Goal: Book appointment/travel/reservation

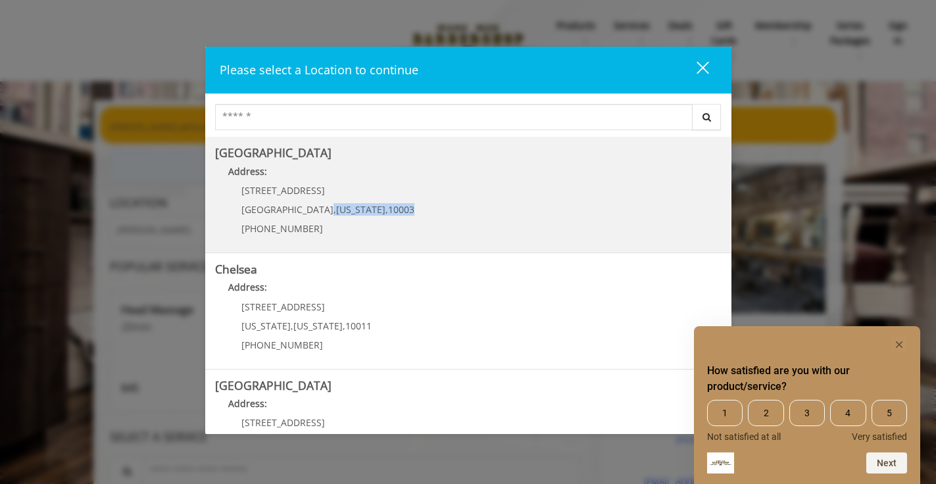
drag, startPoint x: 285, startPoint y: 204, endPoint x: 325, endPoint y: 216, distance: 41.4
click at [325, 216] on div "60 E 8th St Manhattan , New York , 10003 (212) 598-1840" at bounding box center [318, 213] width 206 height 57
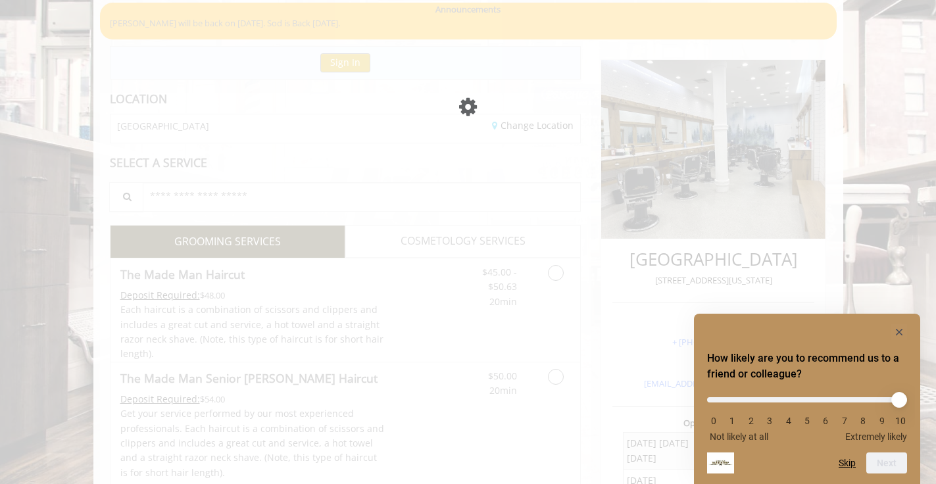
scroll to position [104, 0]
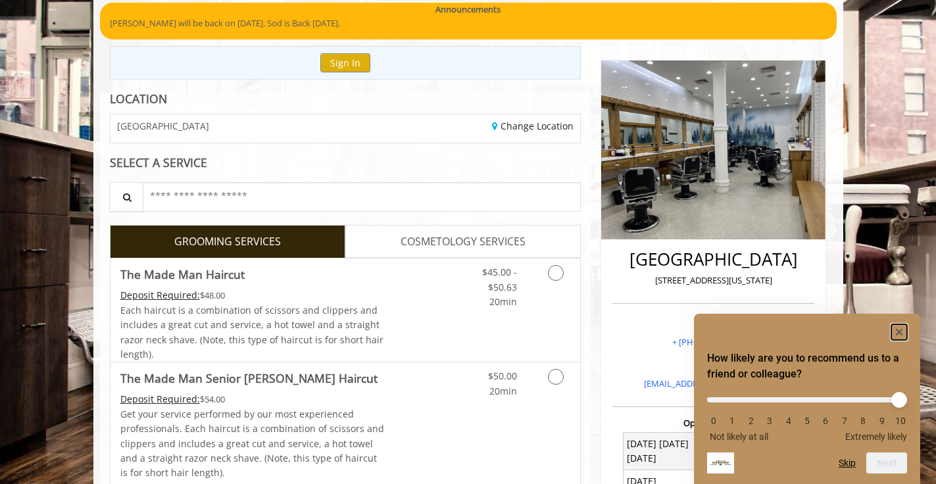
click at [899, 332] on icon "Hide survey" at bounding box center [899, 332] width 7 height 7
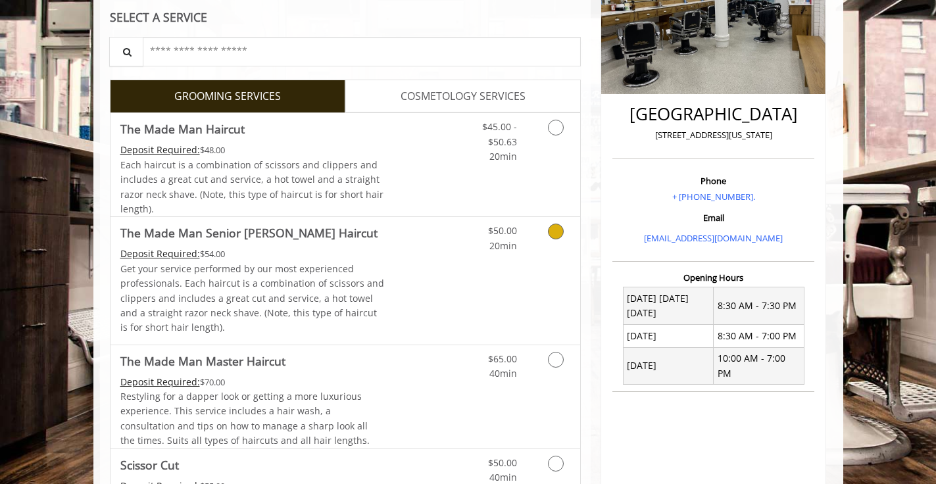
scroll to position [447, 0]
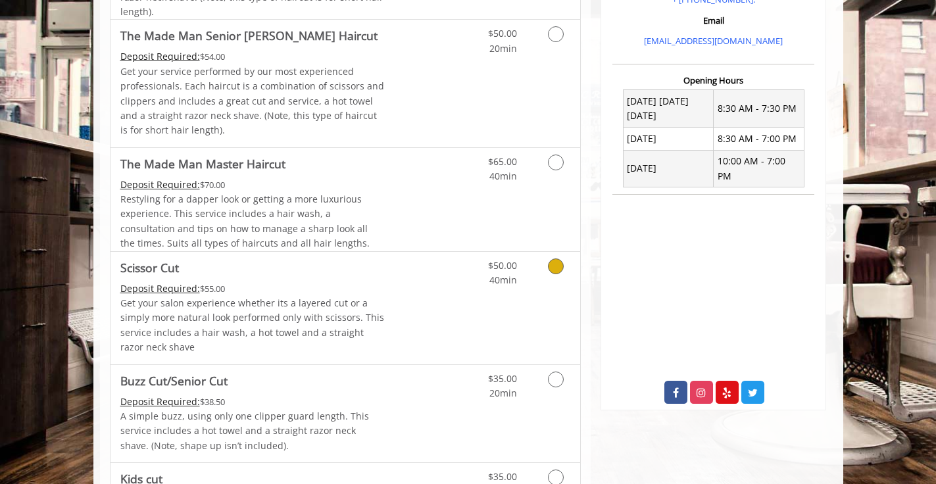
click at [558, 264] on icon "Grooming services" at bounding box center [556, 266] width 16 height 16
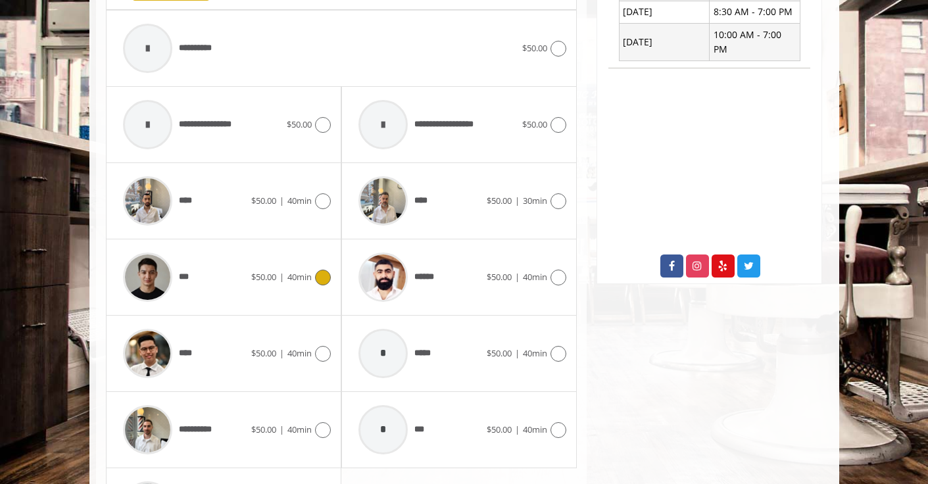
scroll to position [571, 0]
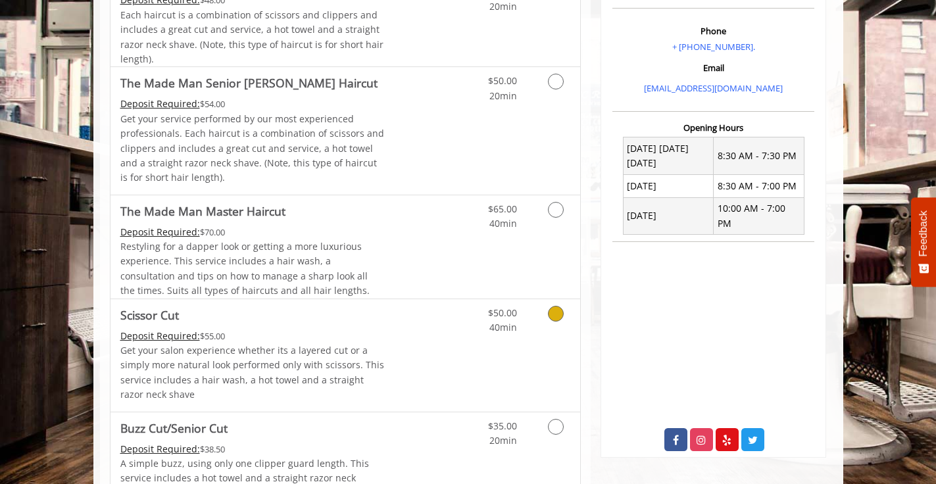
click at [553, 314] on icon "Grooming services" at bounding box center [556, 314] width 16 height 16
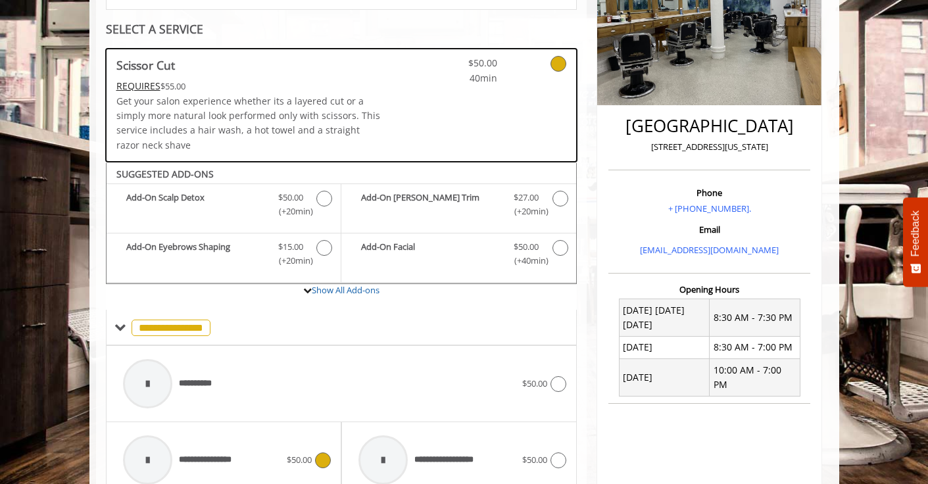
scroll to position [238, 0]
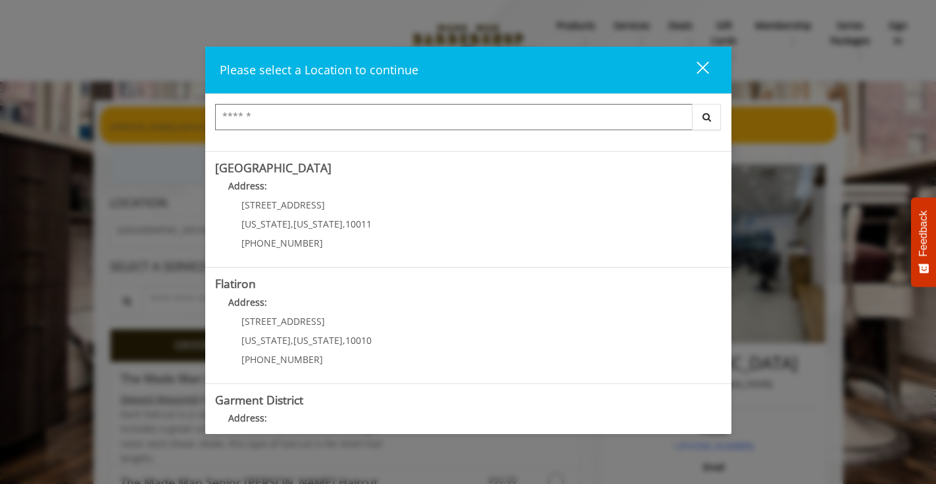
scroll to position [290, 0]
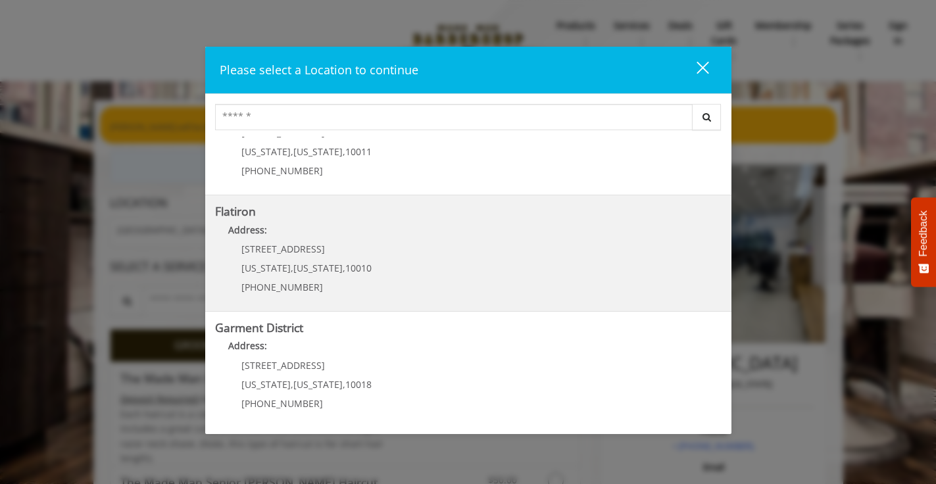
click at [266, 253] on span "10 E 23rd St" at bounding box center [283, 249] width 84 height 12
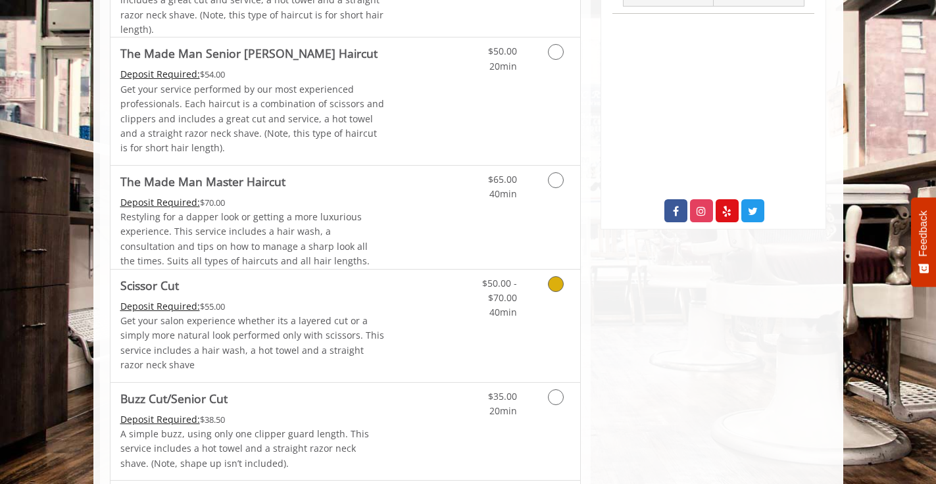
scroll to position [431, 0]
